Goal: Information Seeking & Learning: Learn about a topic

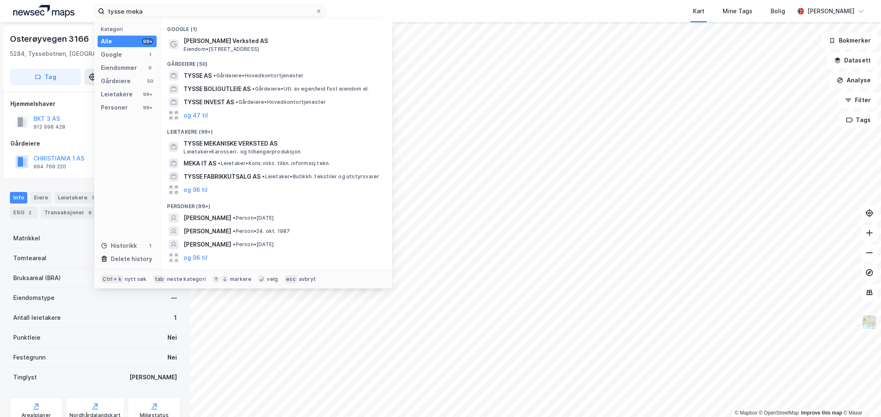
click at [238, 10] on input "tysse meka" at bounding box center [210, 11] width 211 height 12
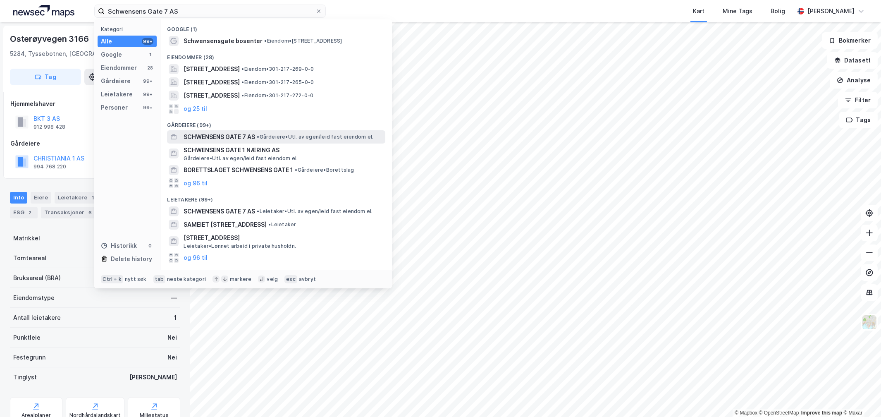
type input "Schwensens Gate 7 AS"
click at [269, 132] on div "SCHWENSENS GATE 7 AS • Gårdeiere • Utl. av egen/leid fast eiendom el." at bounding box center [284, 137] width 200 height 10
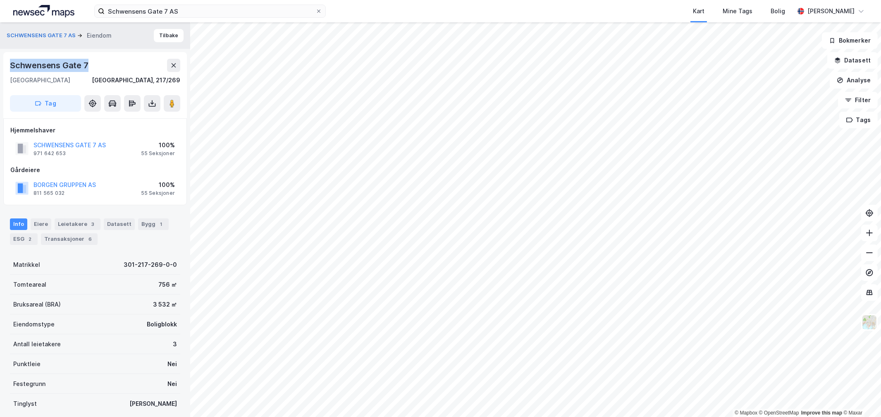
drag, startPoint x: 96, startPoint y: 67, endPoint x: 2, endPoint y: 68, distance: 94.2
click at [2, 68] on div "SCHWENSENS GATE 7 AS Eiendom Tilbake [STREET_ADDRESS], 217/269 Tag Hjemmelshave…" at bounding box center [95, 219] width 190 height 394
copy div "Schwensens Gate 7"
click at [60, 237] on div "Transaksjoner 6" at bounding box center [69, 239] width 57 height 12
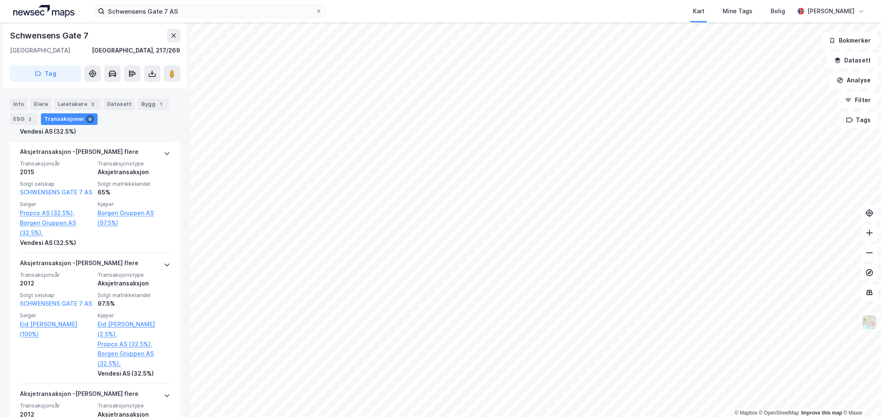
scroll to position [460, 0]
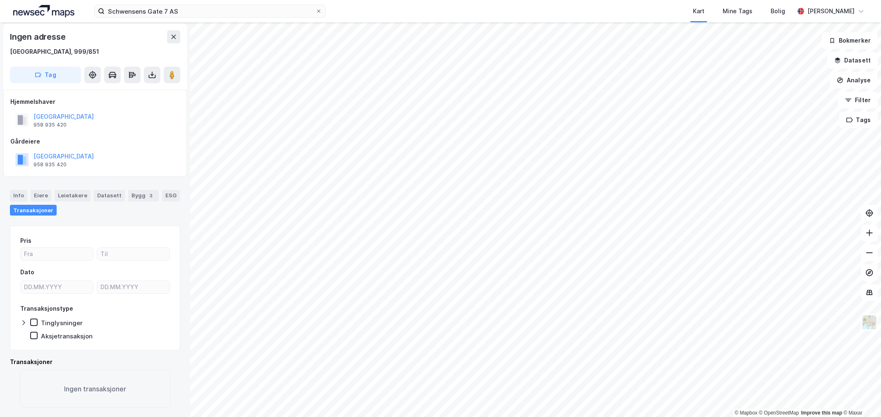
scroll to position [2, 0]
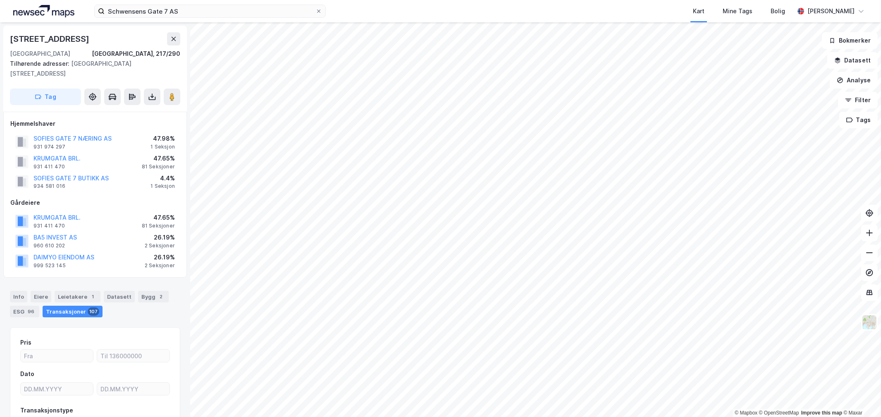
scroll to position [31, 0]
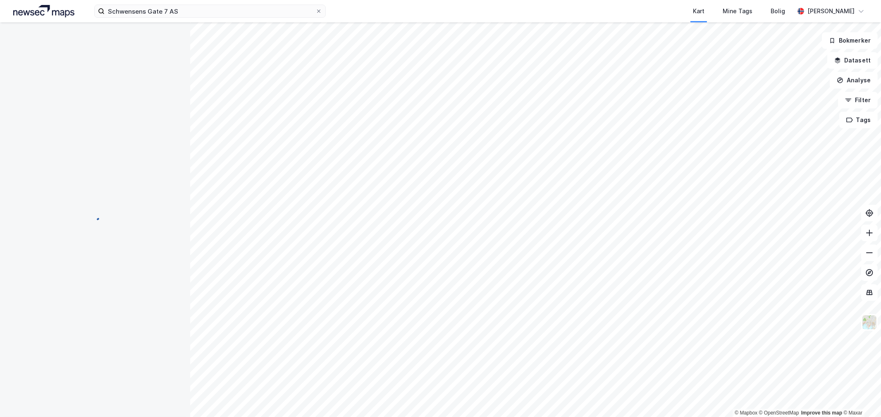
scroll to position [31, 0]
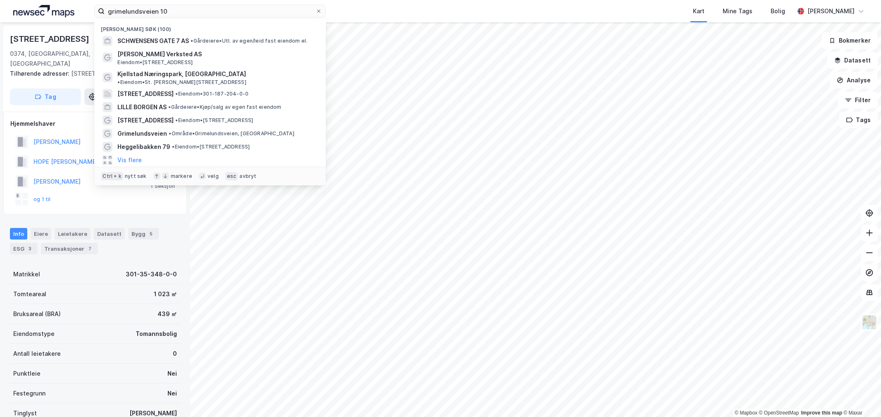
scroll to position [124, 0]
